Goal: Task Accomplishment & Management: Manage account settings

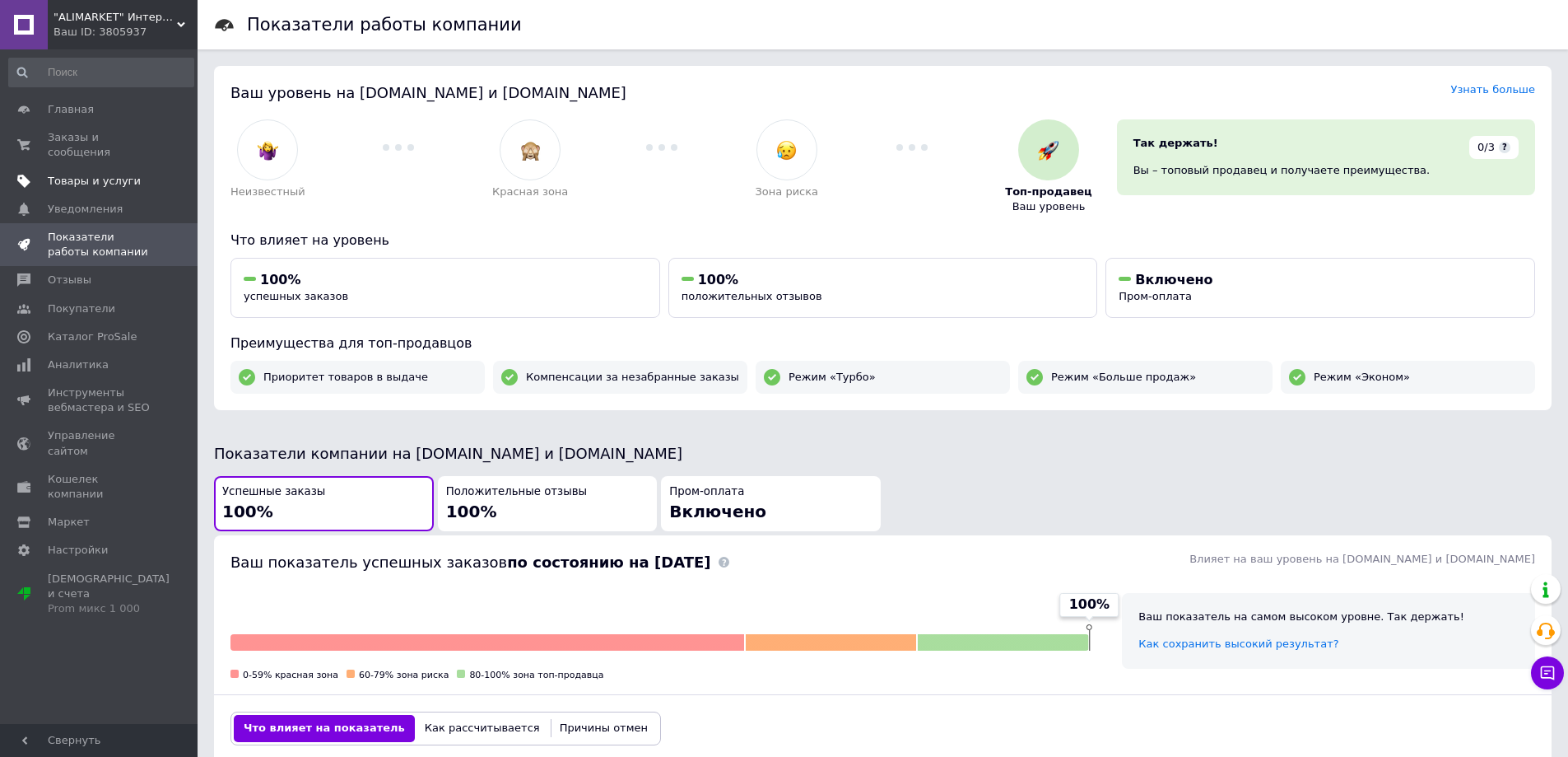
click at [89, 173] on span "Товары и услуги" at bounding box center [94, 180] width 93 height 15
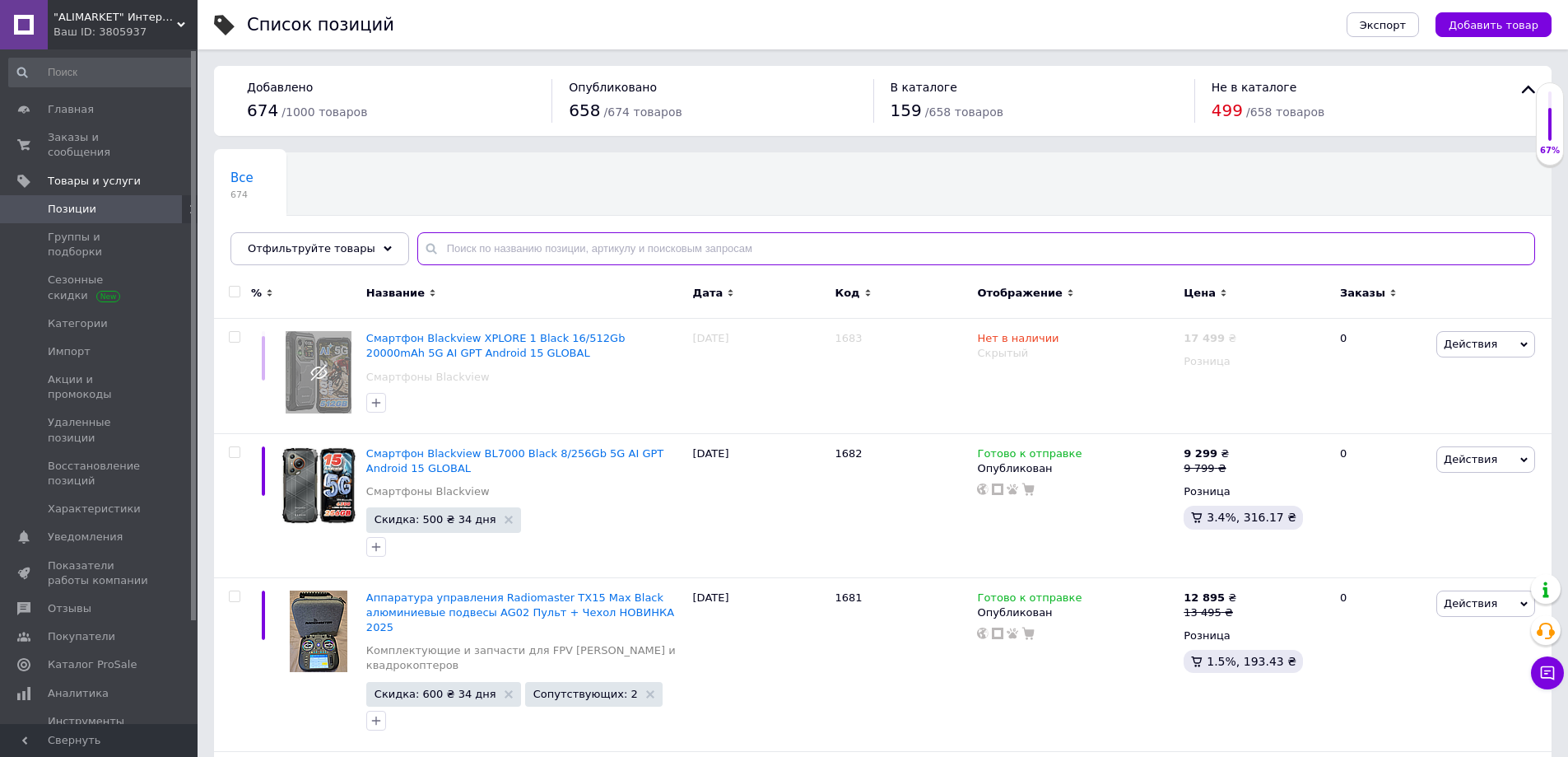
paste input "т Radiomaster TX12 MKII ELRS M2 FPV + куйс-сумка + 2 АКБ Rablex Максимальна ком…"
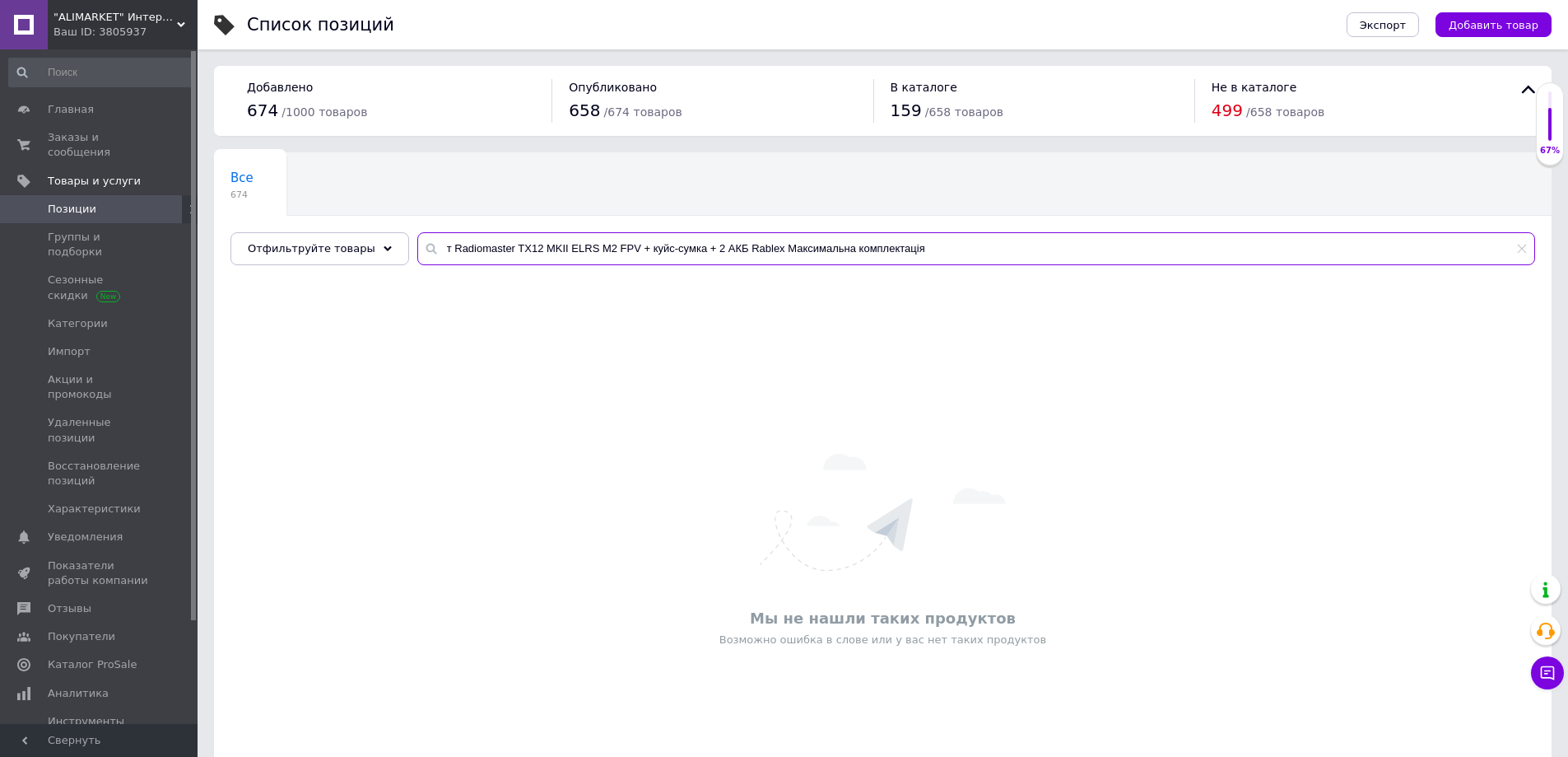
drag, startPoint x: 500, startPoint y: 247, endPoint x: 763, endPoint y: 241, distance: 263.1
click at [763, 241] on input "т Radiomaster TX12 MKII ELRS M2 FPV + куйс-сумка + 2 АКБ Rablex Максимальна ком…" at bounding box center [976, 249] width 1118 height 33
click at [594, 241] on input "т Radiomaster TX12 MKII ELRS M2 FPV + куйс-сумка + 2 АКБ Rablex Максимальна ком…" at bounding box center [976, 249] width 1118 height 33
click at [508, 252] on input "т Radiomaster TX12 MKII ELRS M2 FPV + куйс-сумка + 2 АКБ Rablex Максимальна ком…" at bounding box center [976, 249] width 1118 height 33
drag, startPoint x: 524, startPoint y: 246, endPoint x: 1026, endPoint y: 241, distance: 502.0
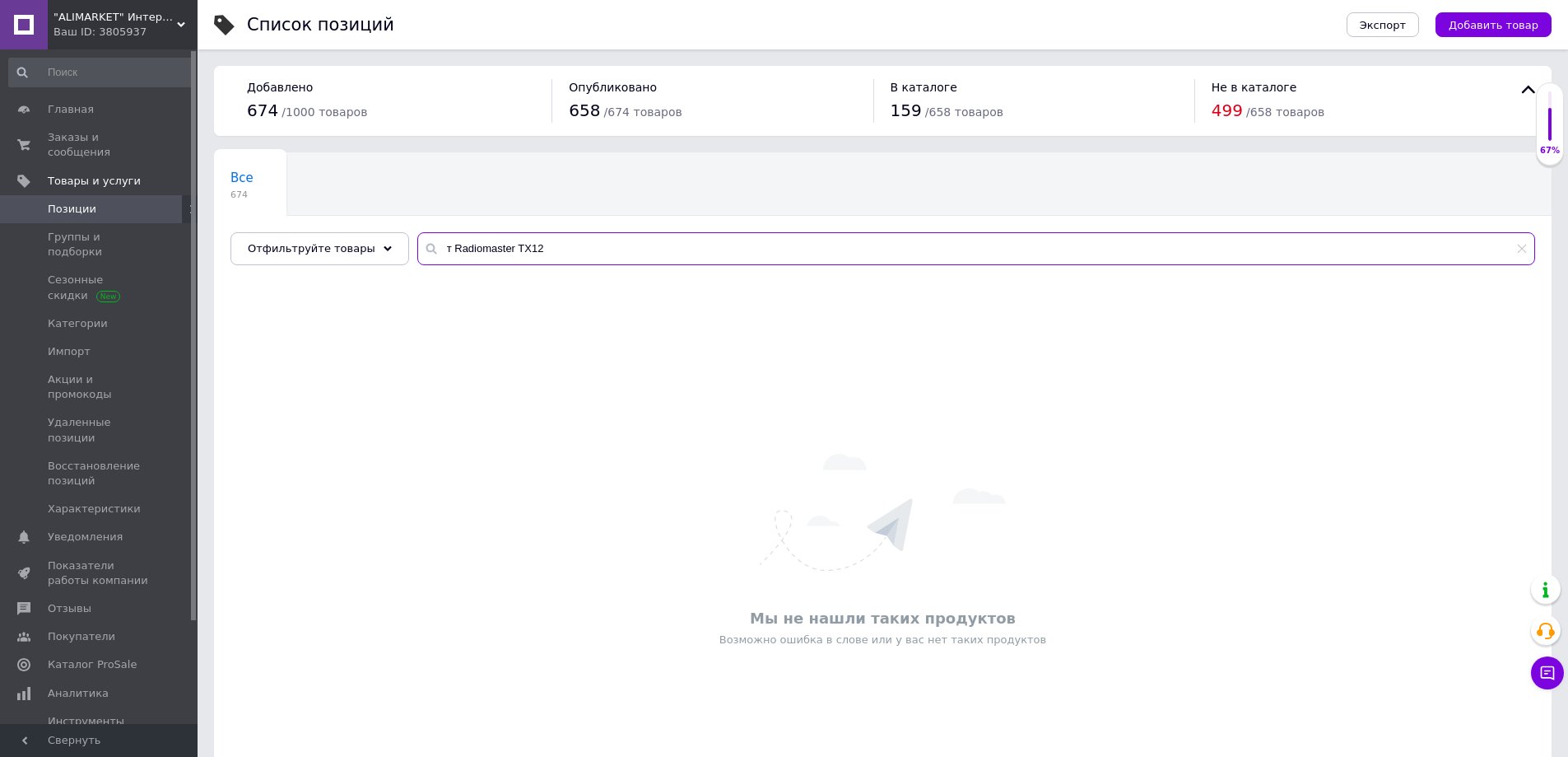
click at [1026, 241] on input "т Radiomaster TX12" at bounding box center [976, 249] width 1118 height 33
click at [430, 249] on input "т Radiomaster TX12" at bounding box center [976, 249] width 1118 height 33
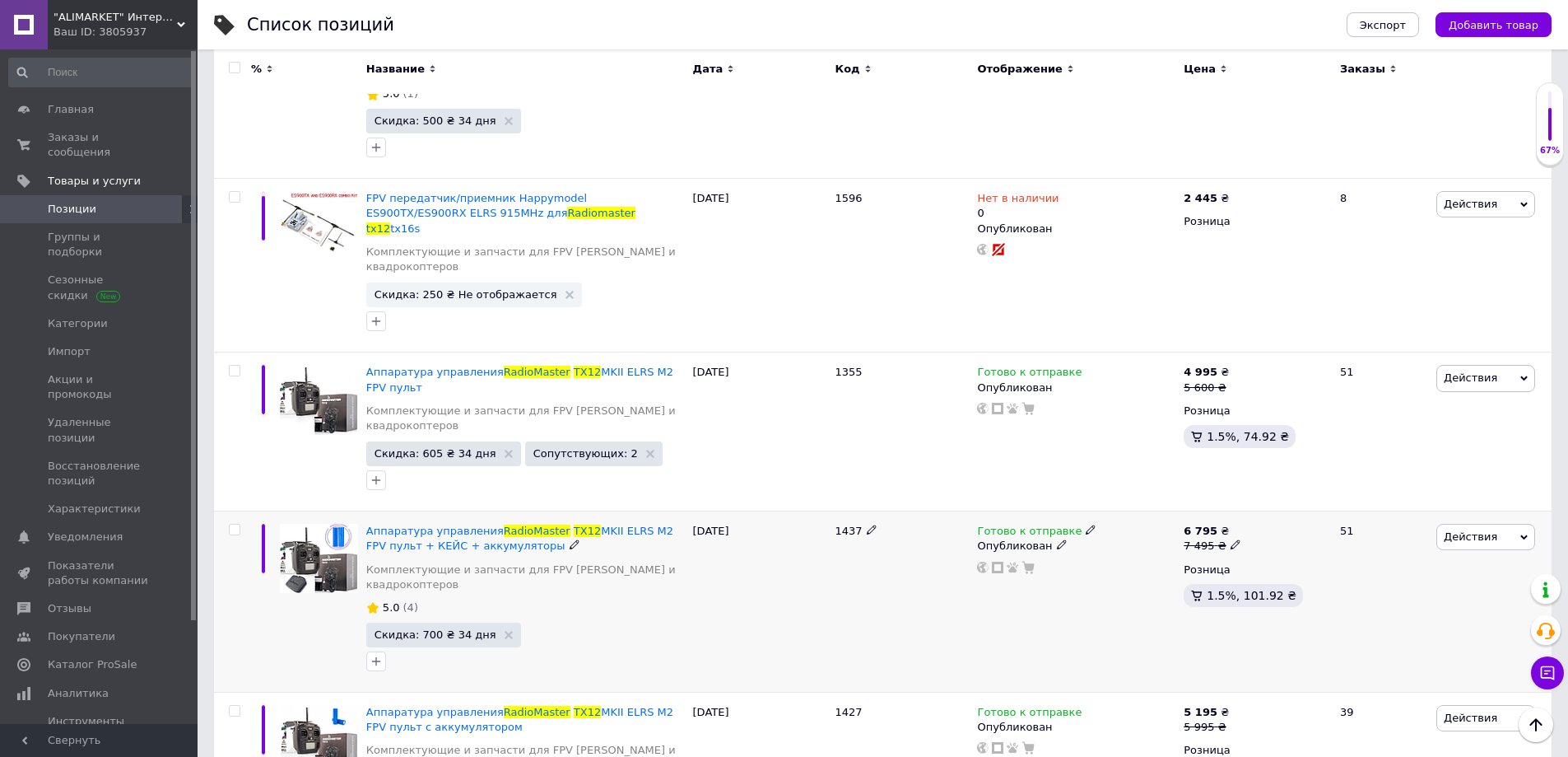
scroll to position [741, 0]
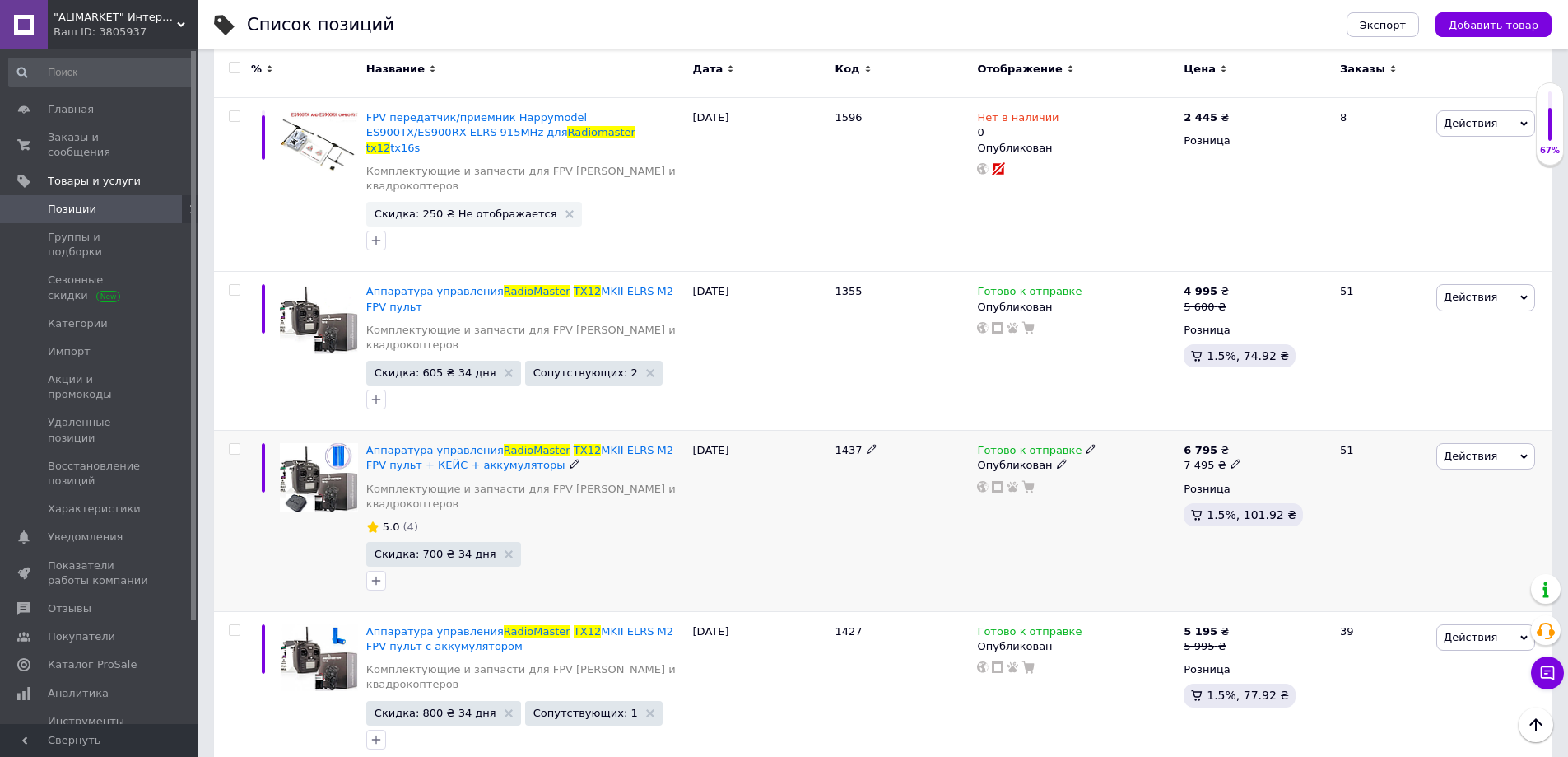
type input "Radiomaster TX12"
click at [1231, 458] on icon at bounding box center [1235, 463] width 9 height 9
drag, startPoint x: 1271, startPoint y: 348, endPoint x: 1265, endPoint y: 356, distance: 10.0
click at [1265, 422] on input "7495" at bounding box center [1310, 438] width 125 height 33
type input "7295"
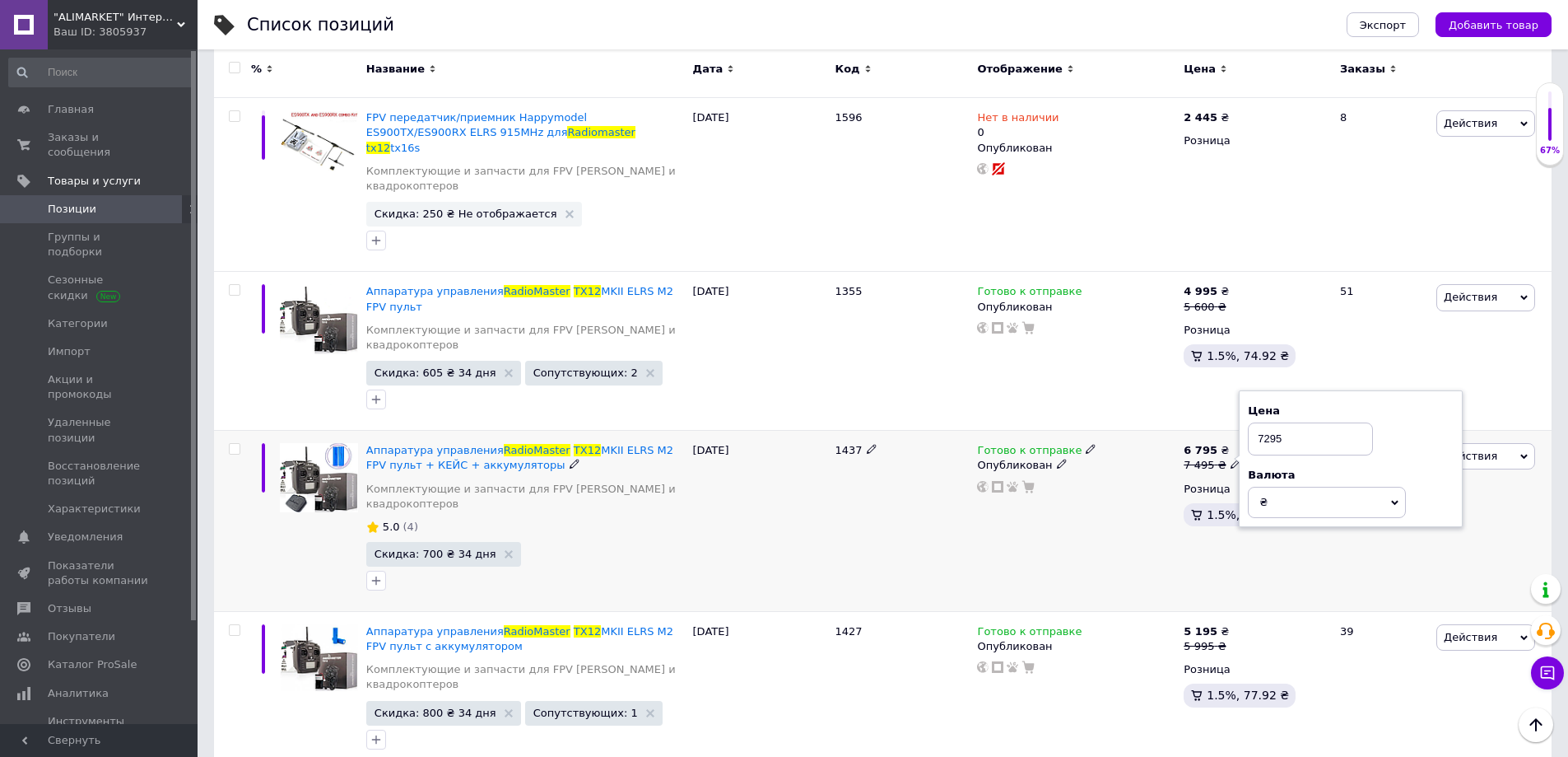
click at [1003, 439] on div "Готово к отправке Опубликован" at bounding box center [1075, 521] width 206 height 181
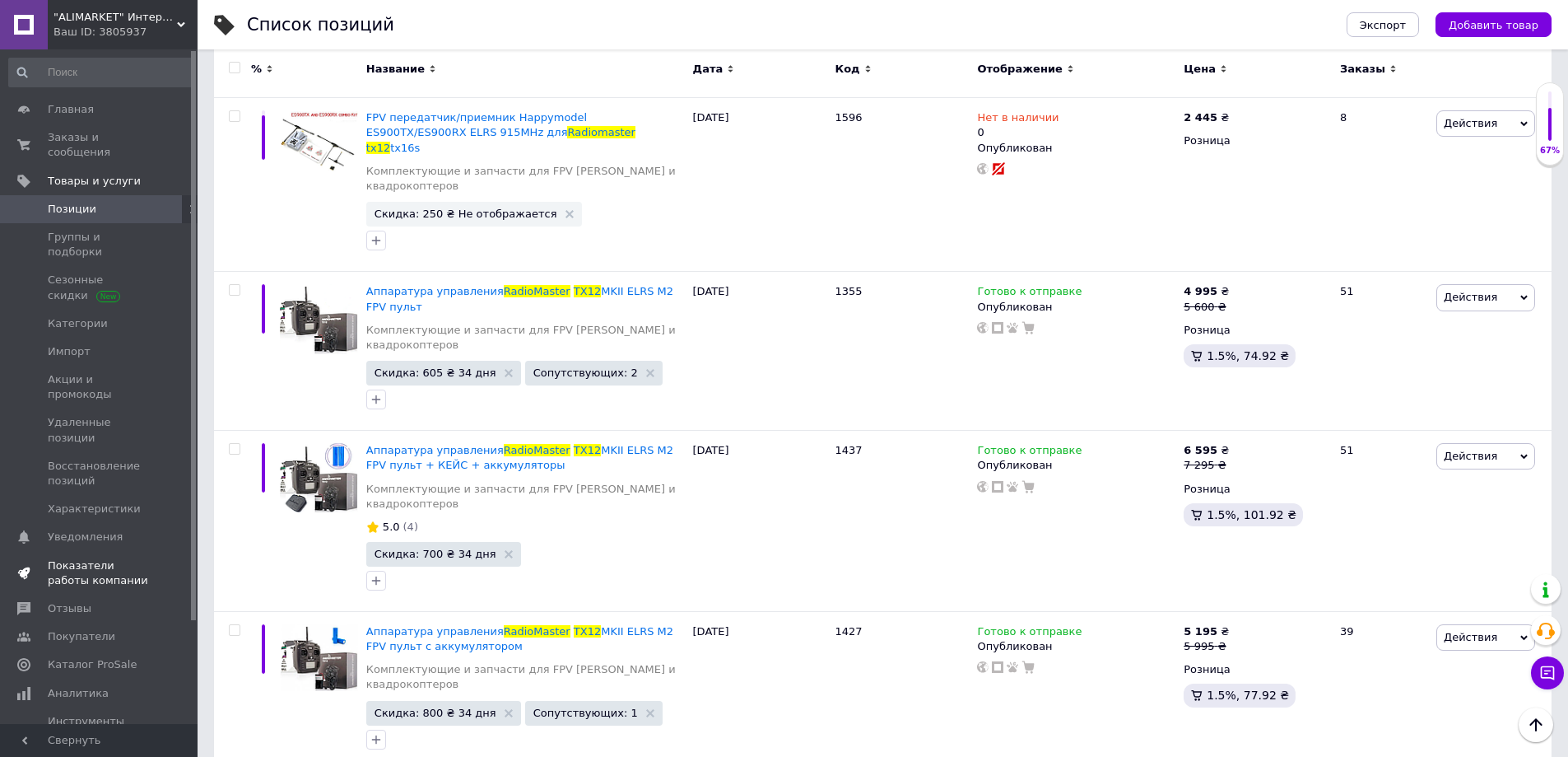
click at [94, 558] on span "Показатели работы компании" at bounding box center [99, 573] width 104 height 29
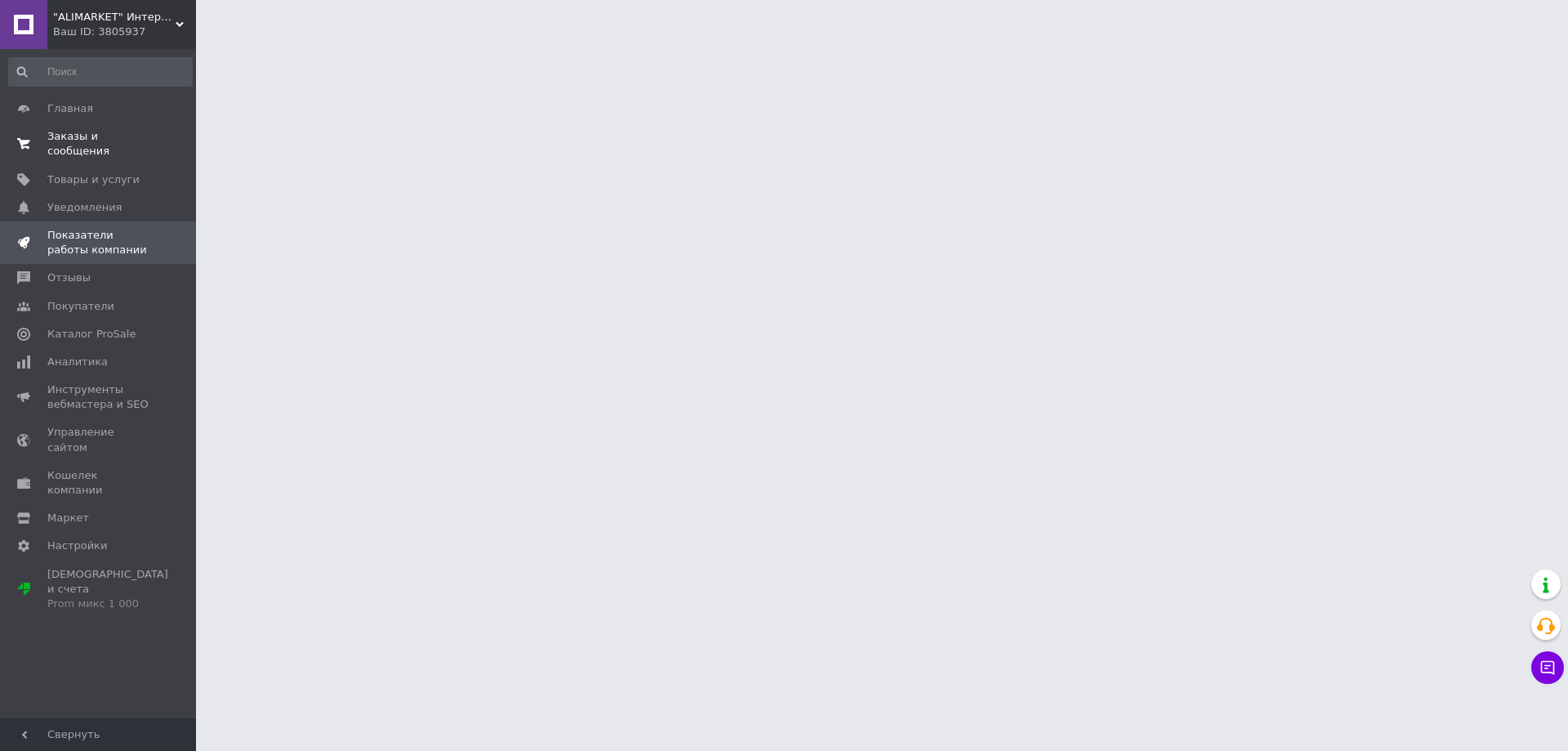
click at [87, 146] on link "Заказы и сообщения 0 0" at bounding box center [100, 144] width 201 height 43
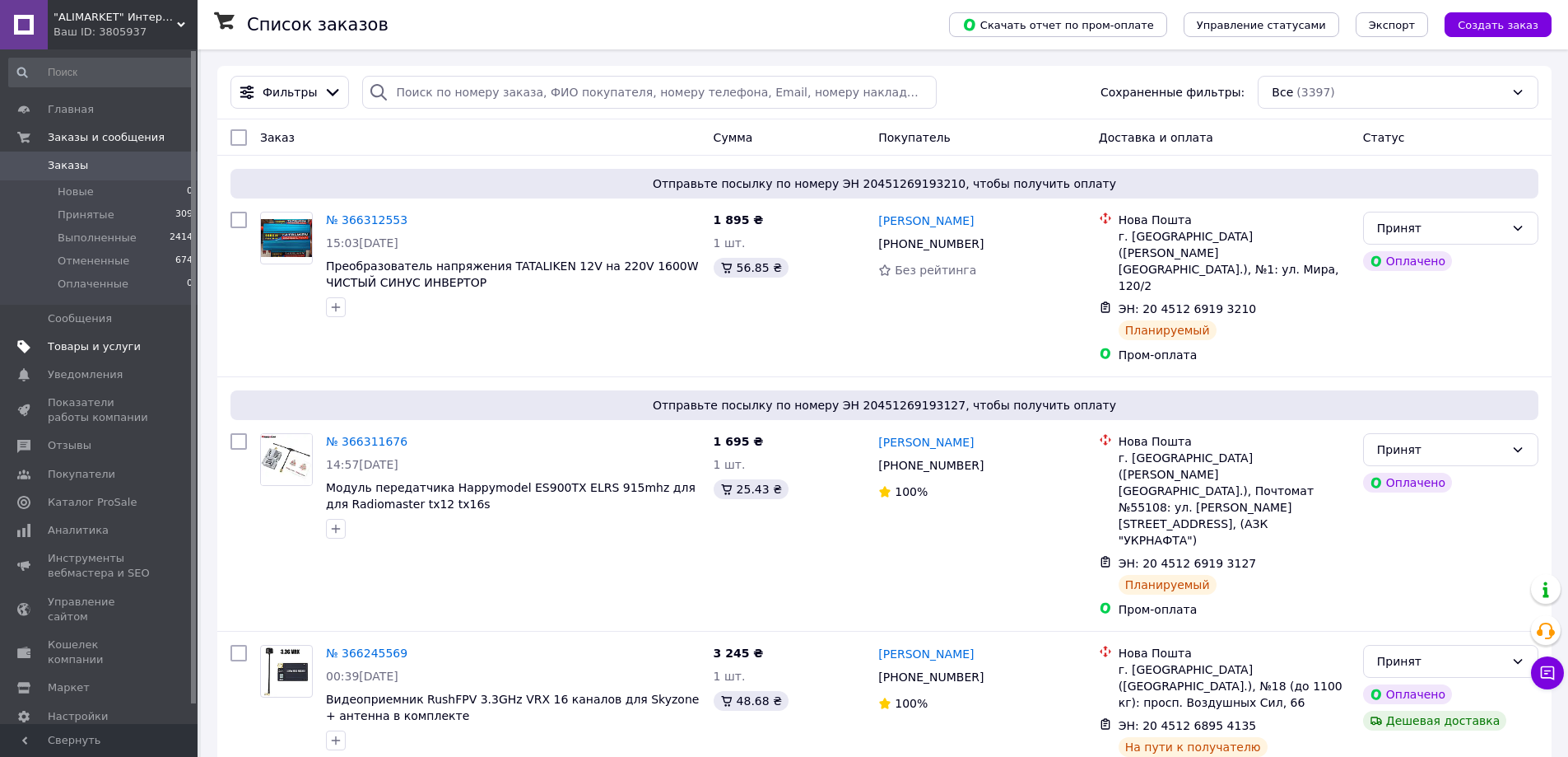
click at [98, 344] on span "Товары и услуги" at bounding box center [94, 346] width 93 height 15
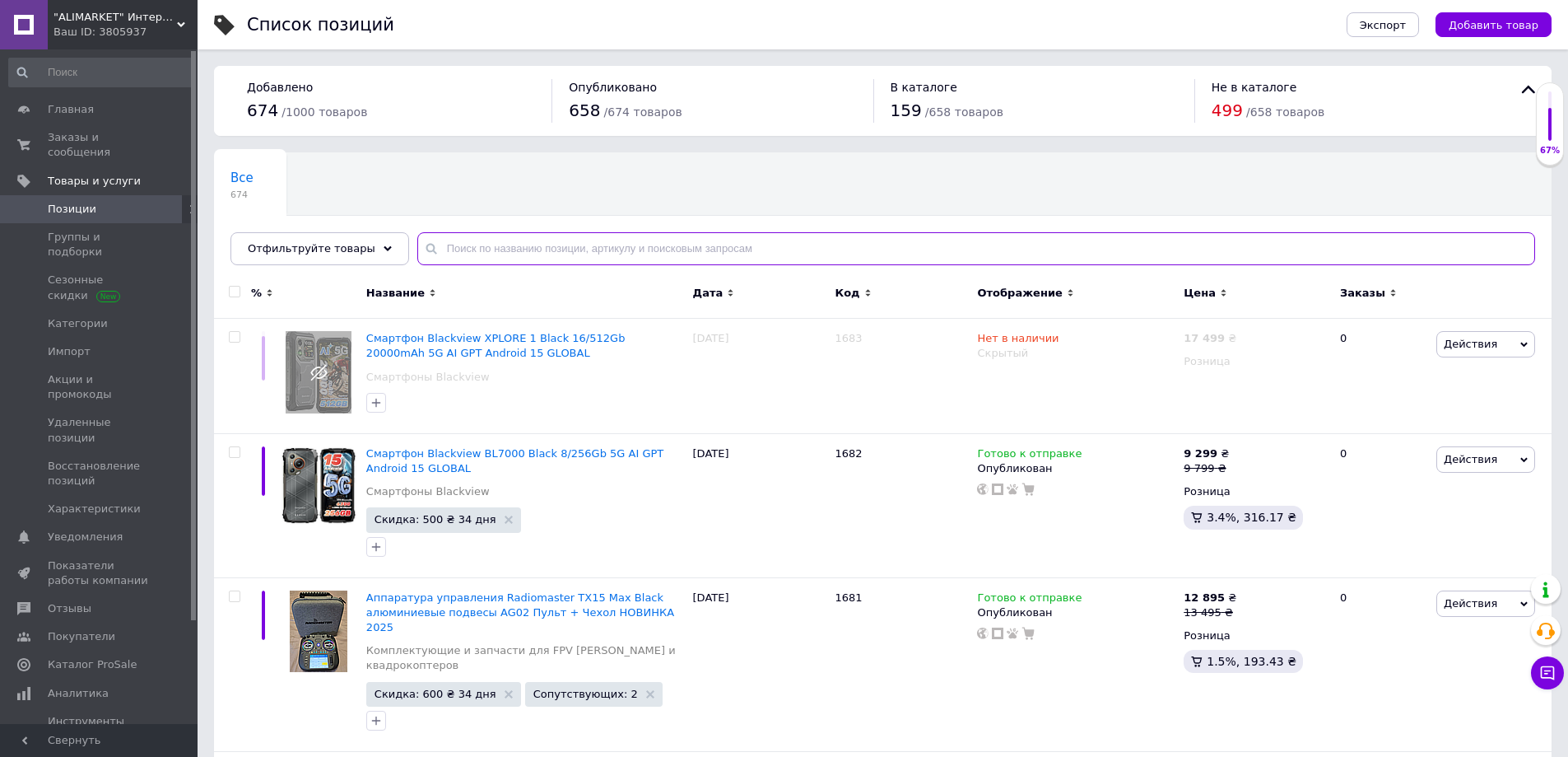
paste input "Teclast T65 Max"
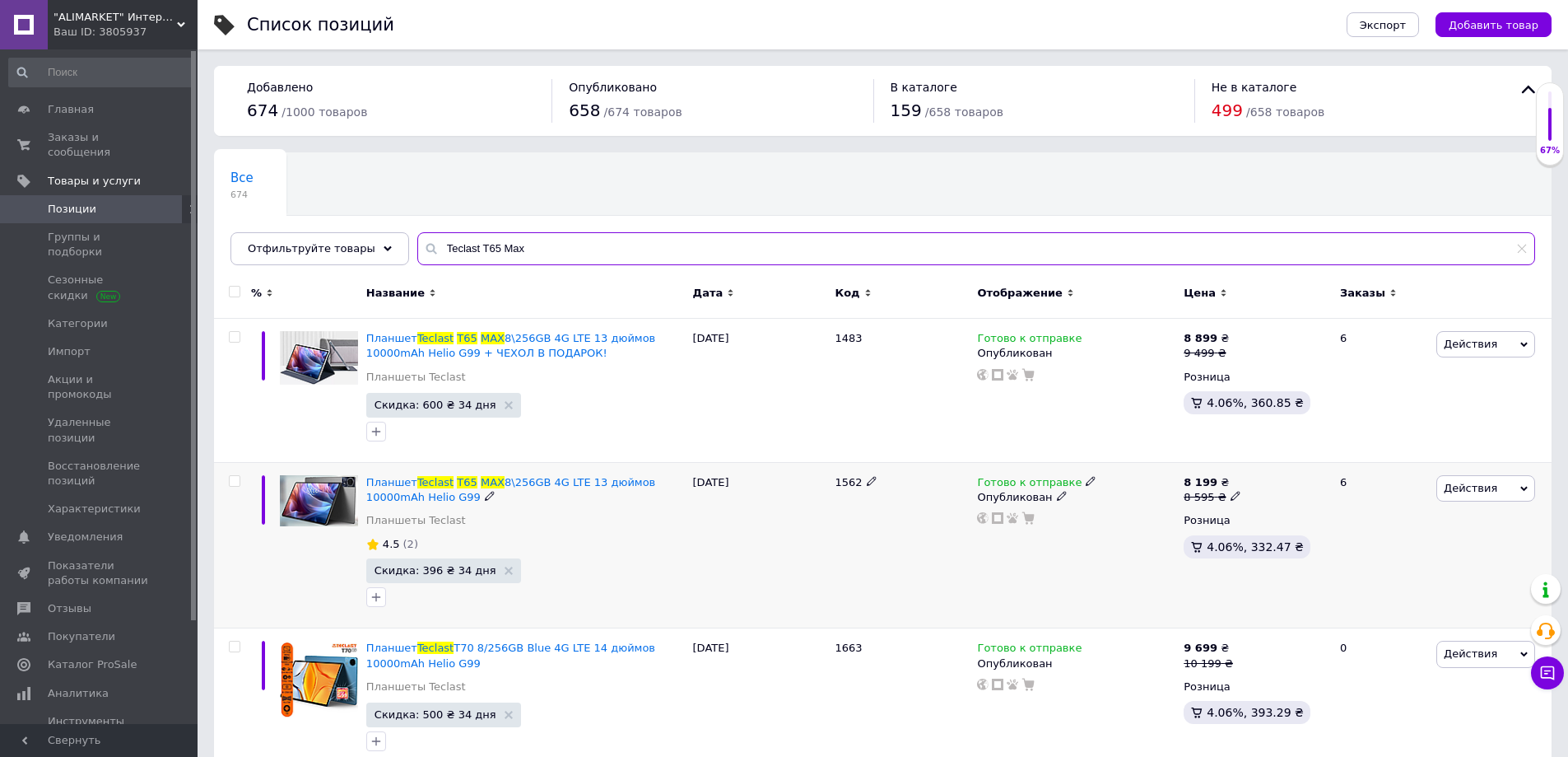
type input "Teclast T65 Max"
click at [1231, 501] on icon at bounding box center [1235, 495] width 9 height 9
drag, startPoint x: 1221, startPoint y: 355, endPoint x: 1232, endPoint y: 348, distance: 13.0
click at [1223, 352] on div "9 499 ₴" at bounding box center [1212, 353] width 57 height 15
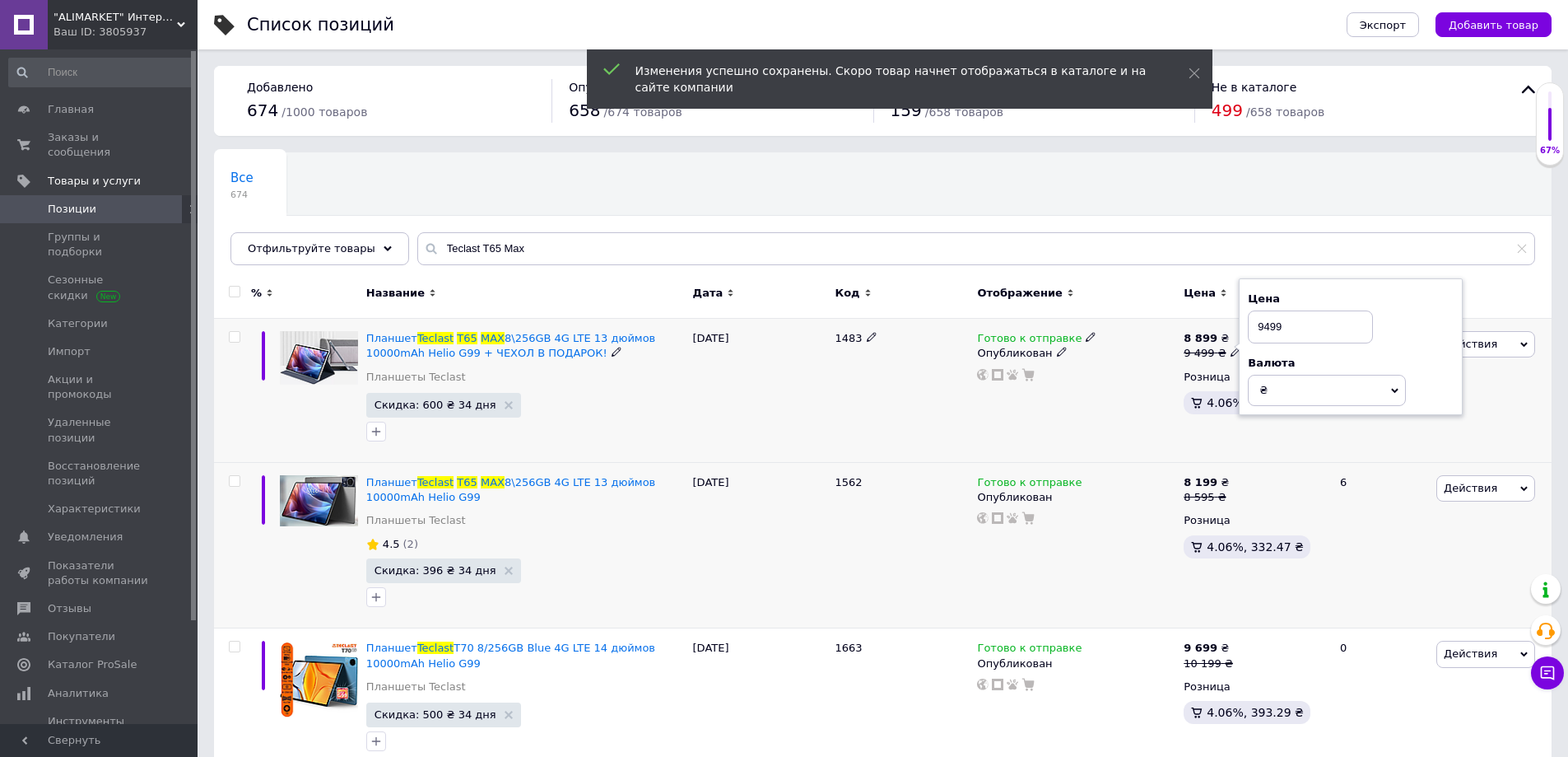
drag, startPoint x: 1264, startPoint y: 327, endPoint x: 1269, endPoint y: 318, distance: 10.3
click at [1269, 318] on input "9499" at bounding box center [1310, 327] width 125 height 33
type input "9399"
click at [1062, 432] on div "Готово к отправке Опубликован" at bounding box center [1075, 390] width 206 height 144
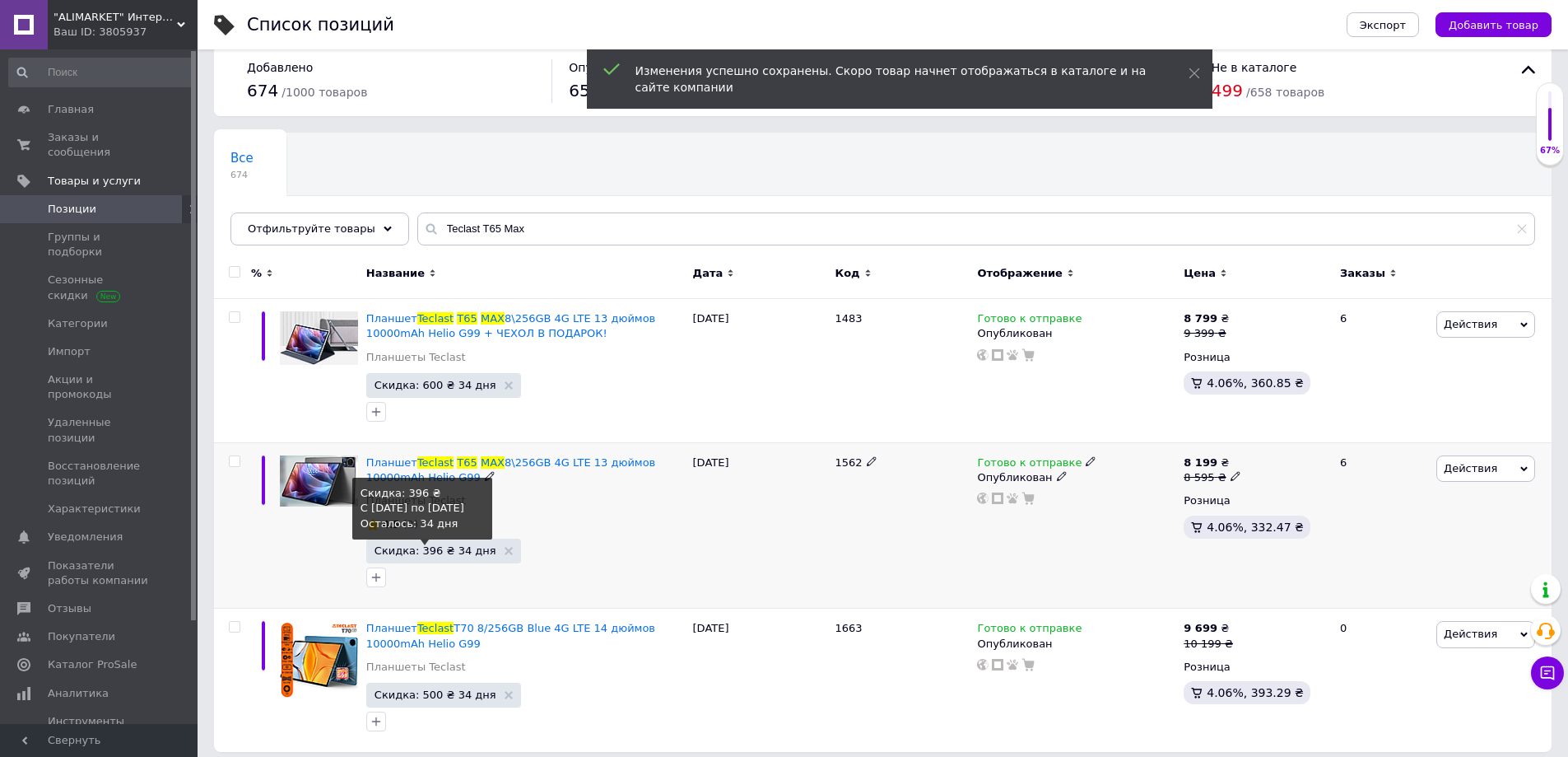
scroll to position [31, 0]
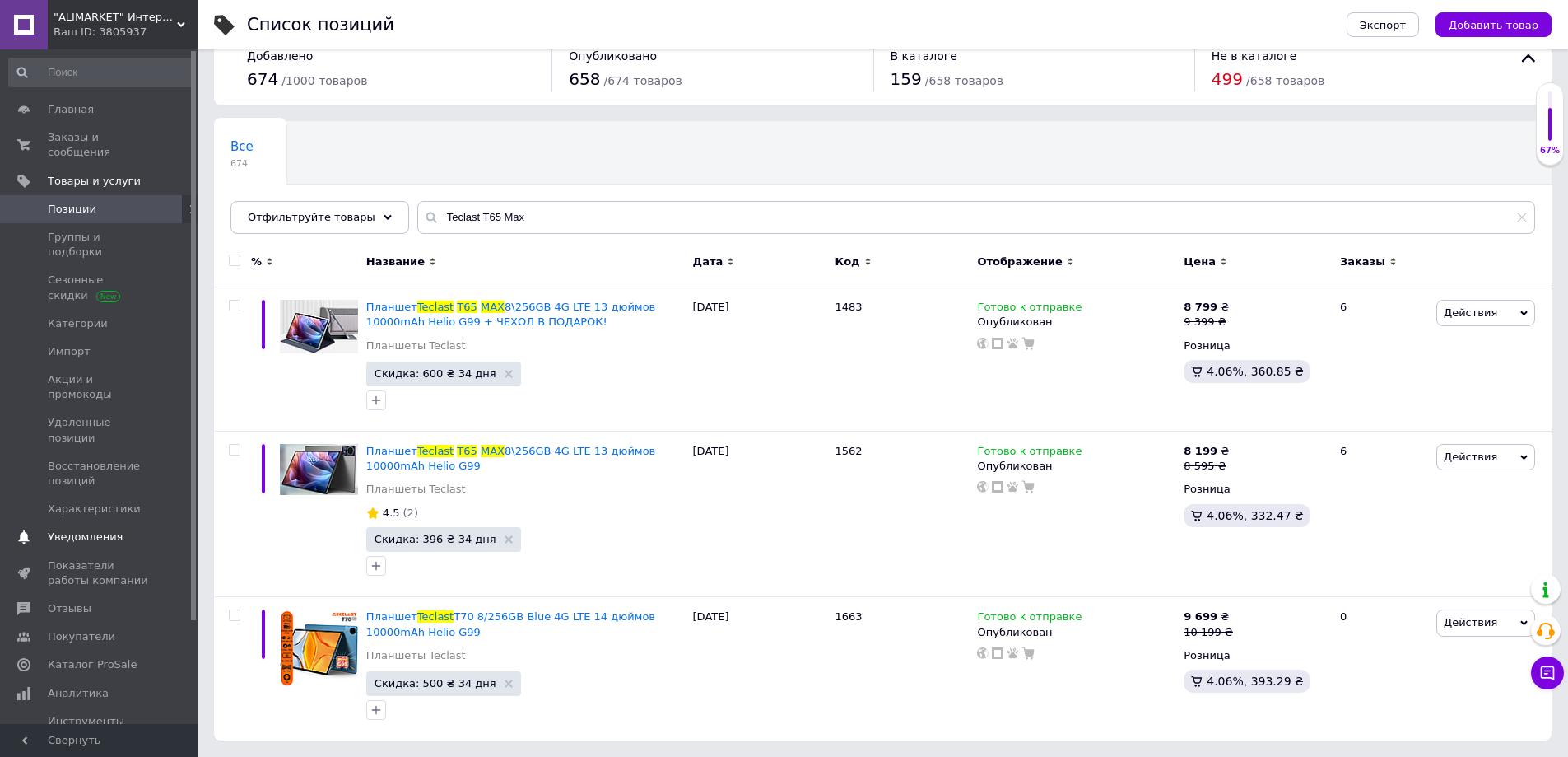
click at [74, 529] on span "Уведомления" at bounding box center [85, 536] width 75 height 15
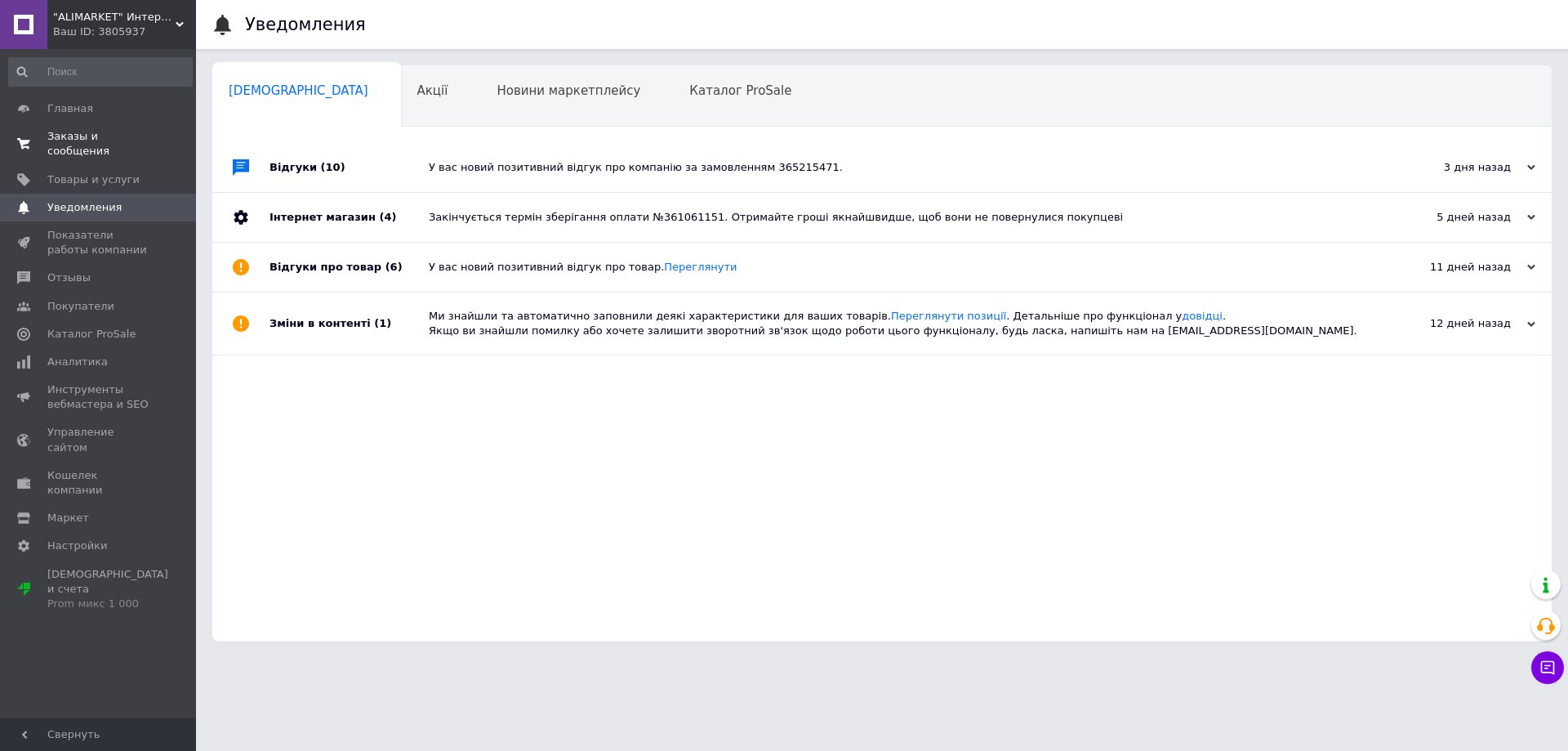
click at [122, 133] on span "Заказы и сообщения" at bounding box center [98, 144] width 104 height 29
